Goal: Information Seeking & Learning: Learn about a topic

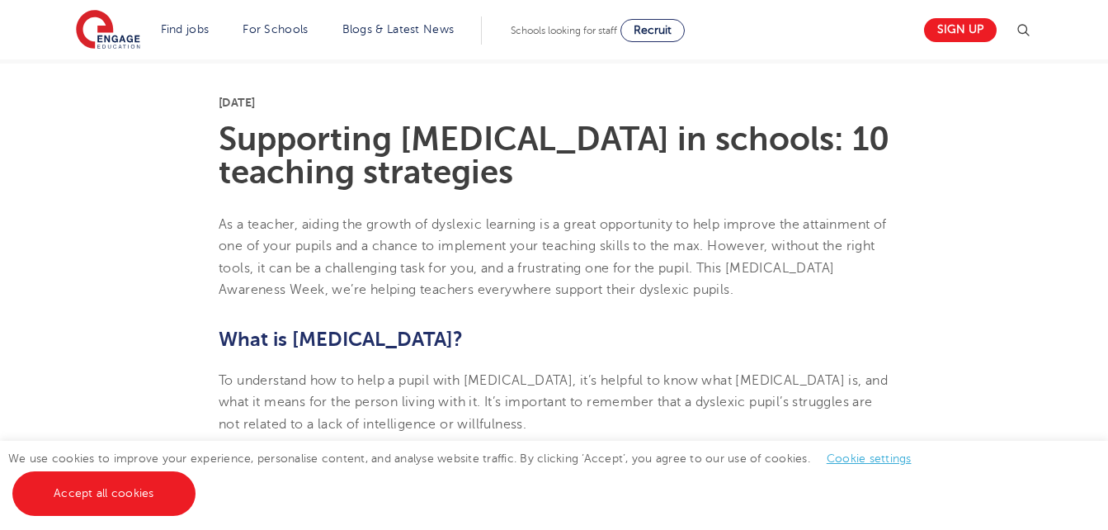
scroll to position [393, 0]
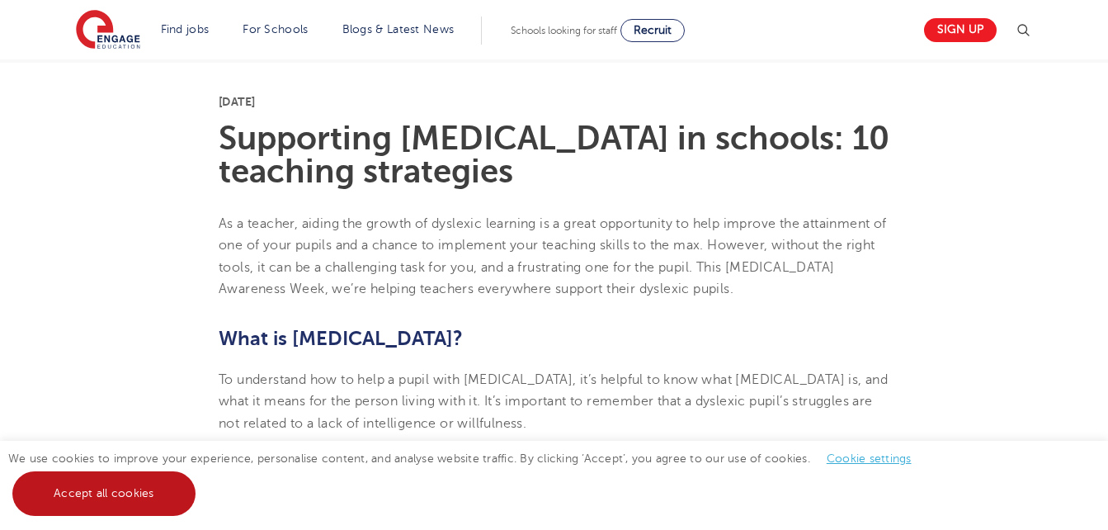
click at [118, 476] on link "Accept all cookies" at bounding box center [103, 493] width 183 height 45
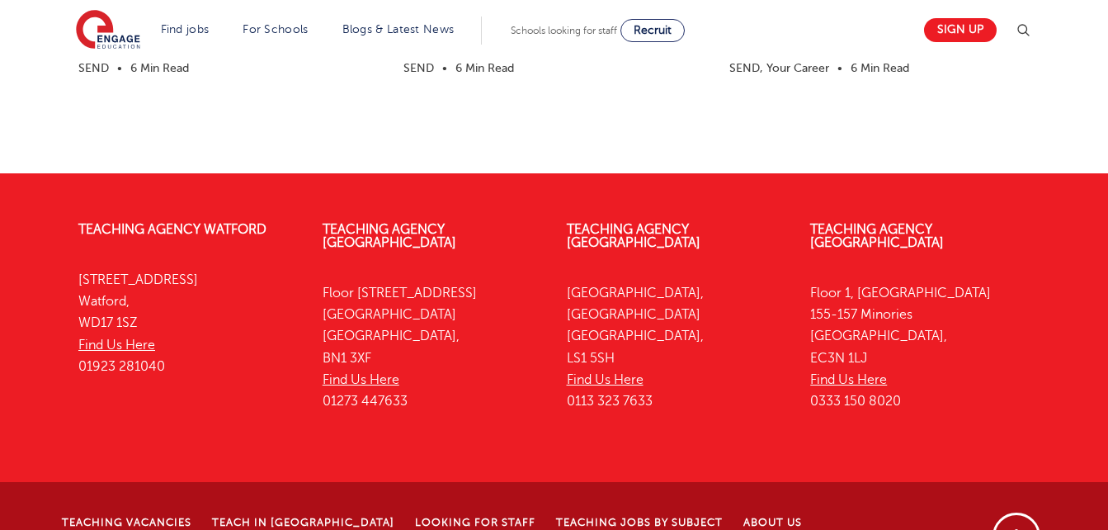
scroll to position [5144, 0]
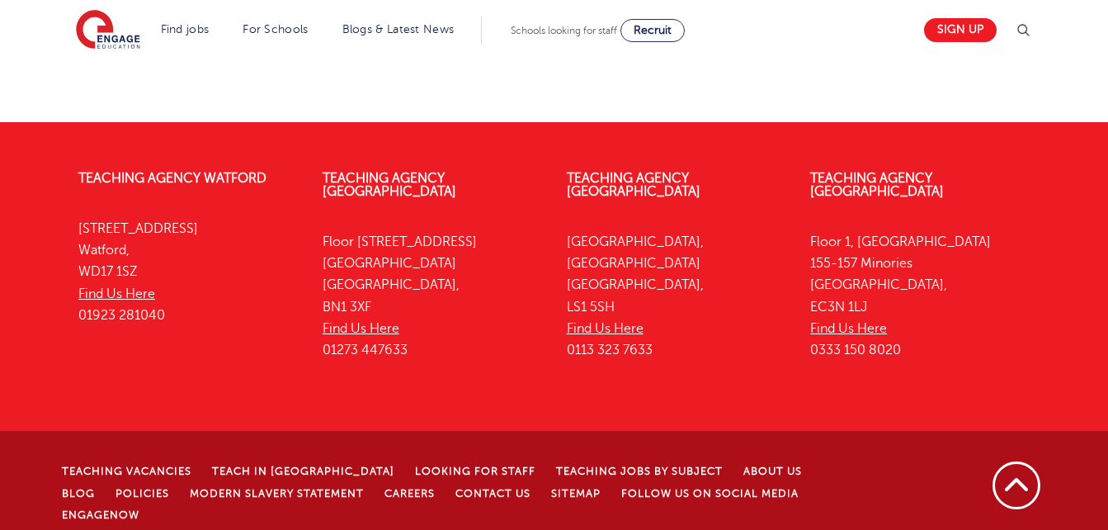
drag, startPoint x: 222, startPoint y: 502, endPoint x: 118, endPoint y: 506, distance: 104.0
click at [118, 529] on p "© [DATE]-[DATE] Engage Partners Limited "trading as Engage Education". [STREET_…" at bounding box center [468, 540] width 813 height 15
drag, startPoint x: 345, startPoint y: 505, endPoint x: 118, endPoint y: 508, distance: 226.8
click at [118, 529] on p "© [DATE]-[DATE] Engage Partners Limited "trading as Engage Education". [STREET_…" at bounding box center [468, 540] width 813 height 15
copy p "Engage Partners Limited "trading as Engage Education""
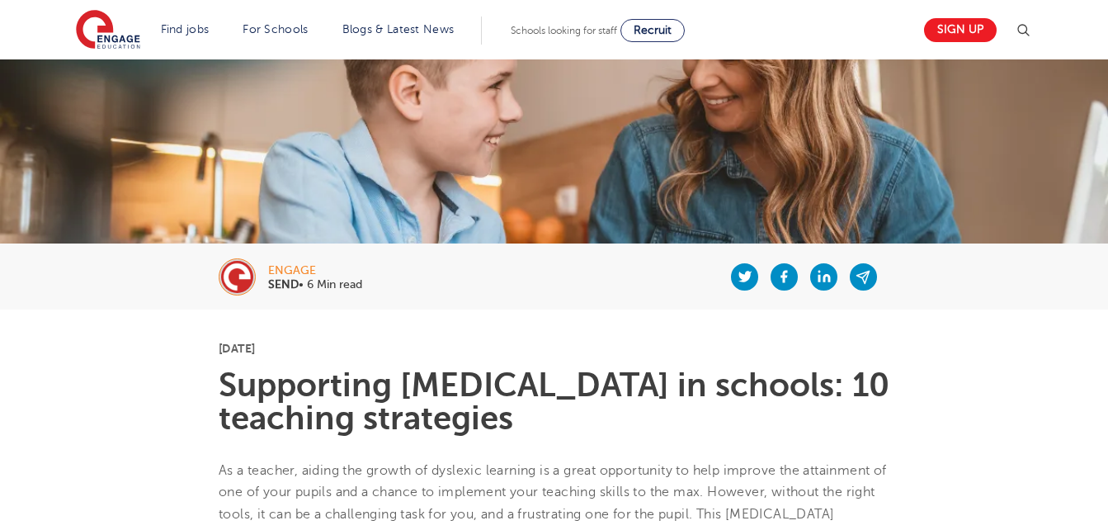
scroll to position [214, 0]
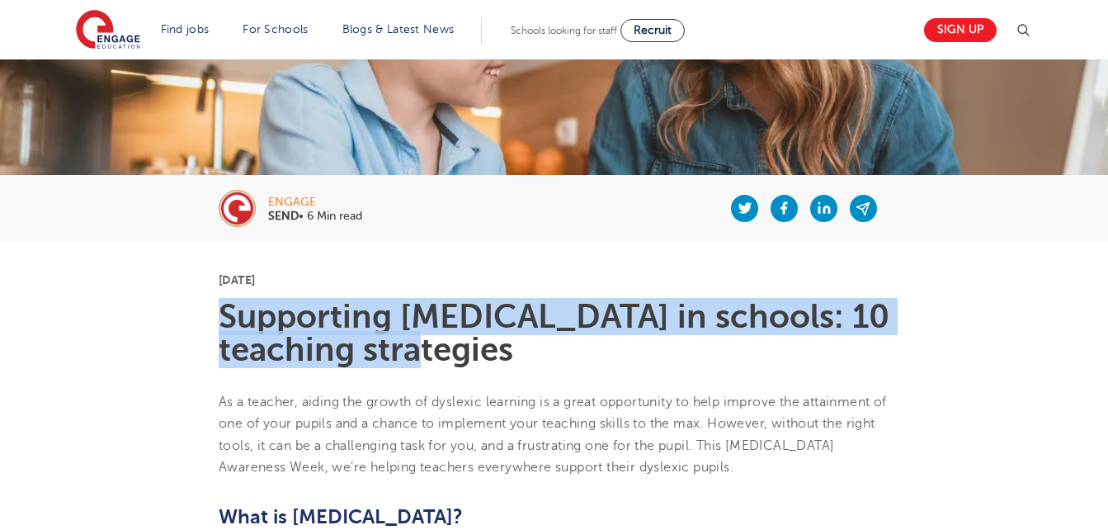
drag, startPoint x: 379, startPoint y: 353, endPoint x: 225, endPoint y: 313, distance: 159.2
click at [225, 313] on h1 "Supporting [MEDICAL_DATA] in schools: 10 teaching strategies" at bounding box center [554, 333] width 671 height 66
copy h1 "Supporting [MEDICAL_DATA] in schools: 10 teaching strategies"
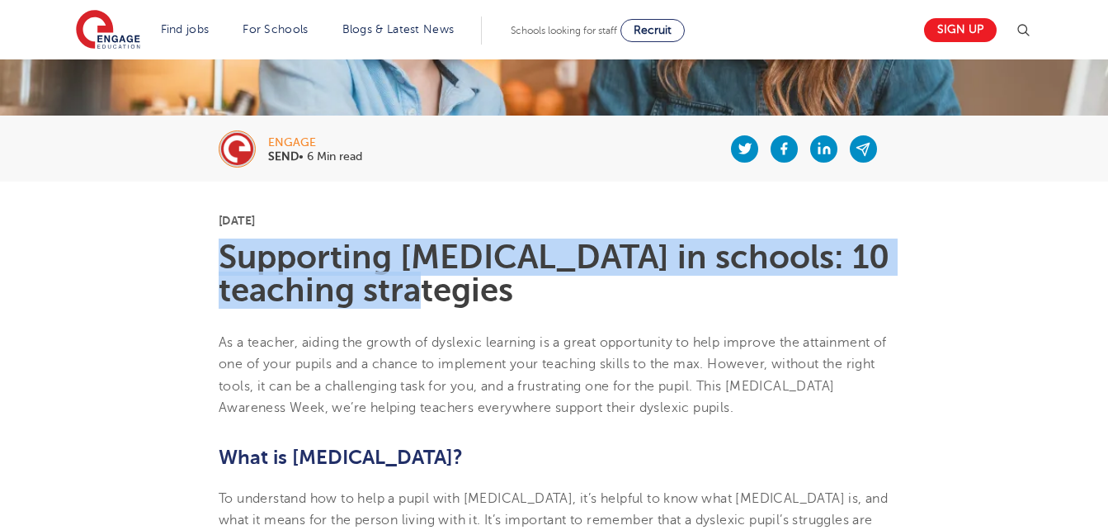
scroll to position [275, 0]
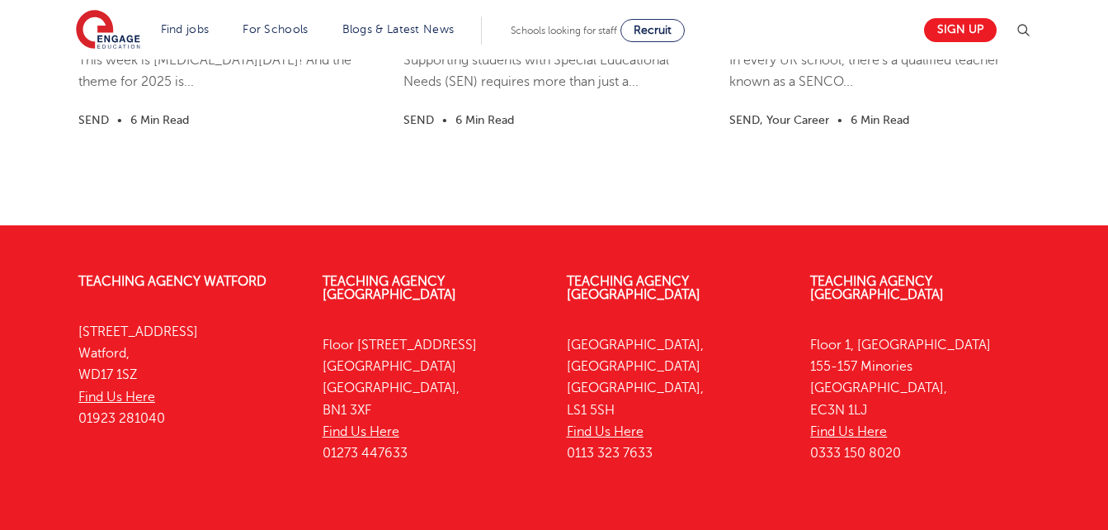
scroll to position [5041, 0]
